Goal: Find specific page/section: Find specific page/section

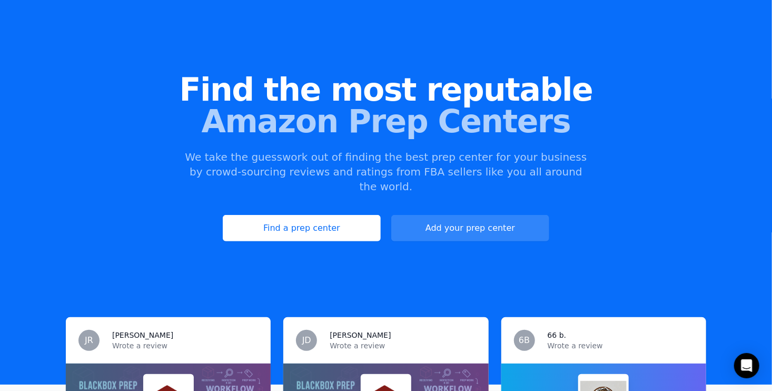
scroll to position [53, 0]
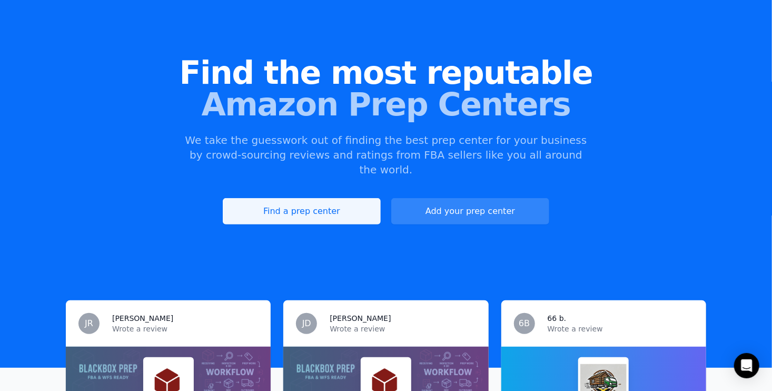
click at [289, 198] on link "Find a prep center" at bounding box center [302, 211] width 158 height 26
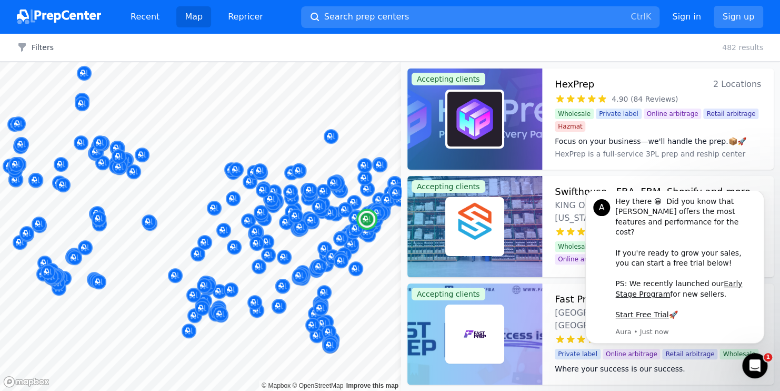
click at [463, 205] on img at bounding box center [475, 226] width 55 height 55
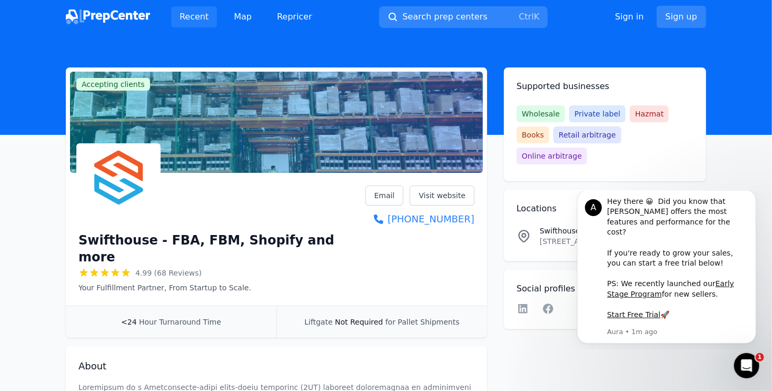
click at [184, 19] on link "Recent" at bounding box center [194, 16] width 46 height 21
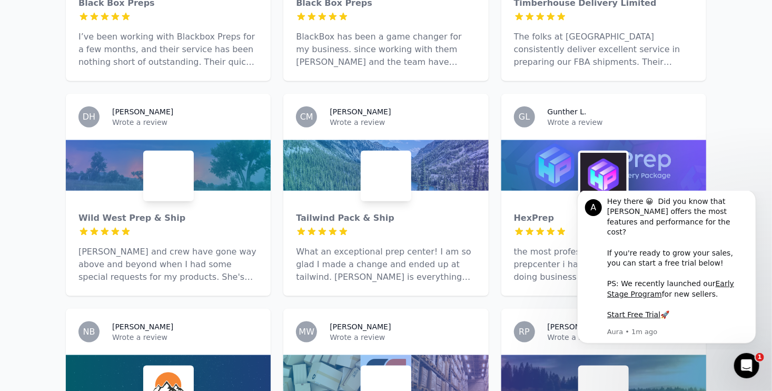
scroll to position [263, 0]
